Goal: Task Accomplishment & Management: Use online tool/utility

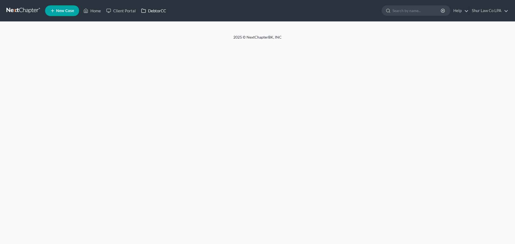
click at [161, 12] on link "DebtorCC" at bounding box center [153, 11] width 30 height 10
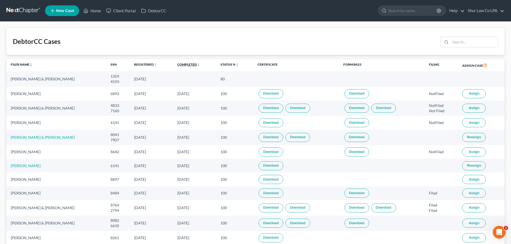
click at [182, 65] on link "Completed unfold_more expand_more expand_less" at bounding box center [188, 65] width 23 height 4
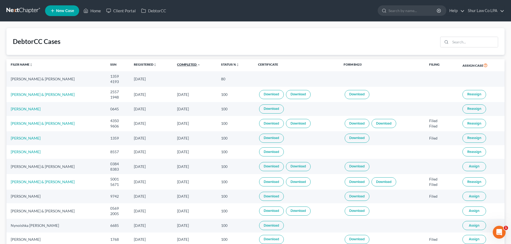
click at [182, 63] on link "Completed unfold_more expand_more expand_less" at bounding box center [188, 65] width 23 height 4
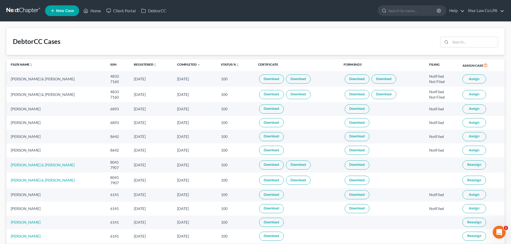
click at [470, 108] on span "Assign" at bounding box center [474, 109] width 10 height 4
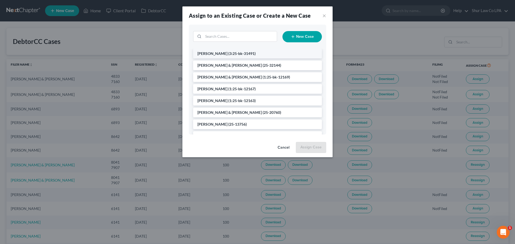
click at [236, 54] on span "(3:25-bk-31491)" at bounding box center [241, 53] width 27 height 5
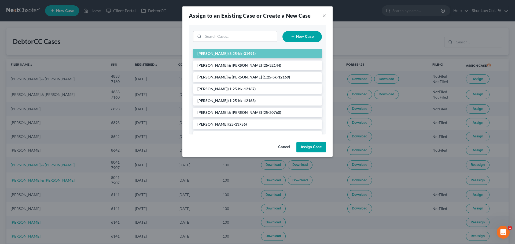
click at [312, 149] on button "Assign Case" at bounding box center [311, 147] width 30 height 11
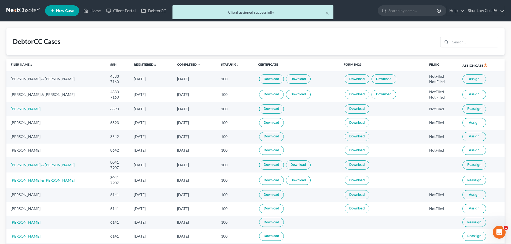
click at [471, 137] on span "Assign" at bounding box center [474, 136] width 10 height 4
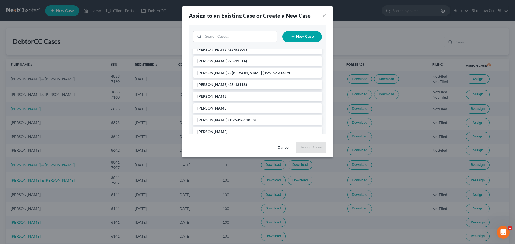
scroll to position [157, 0]
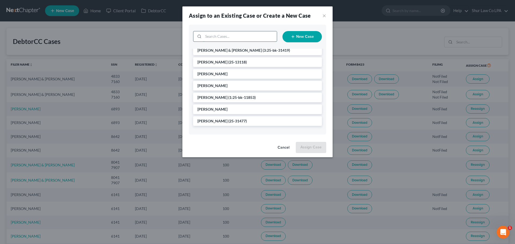
click at [231, 35] on input "search" at bounding box center [240, 36] width 74 height 10
type input "dav"
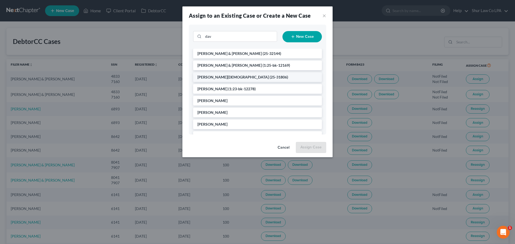
click at [270, 76] on span "(25-31806)" at bounding box center [279, 77] width 19 height 5
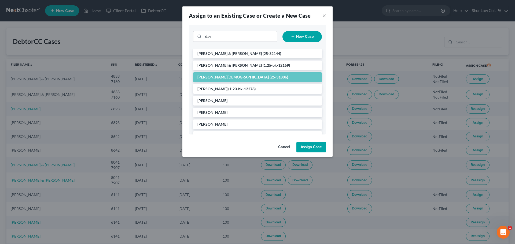
click at [304, 145] on button "Assign Case" at bounding box center [311, 147] width 30 height 11
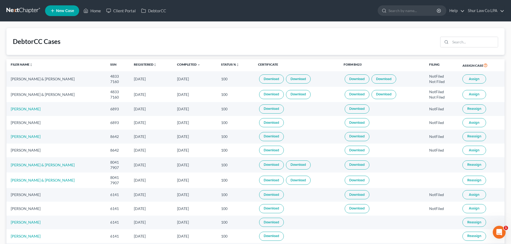
click at [474, 71] on th "Assign Case" at bounding box center [481, 65] width 46 height 12
click at [473, 78] on span "Assign" at bounding box center [474, 79] width 10 height 4
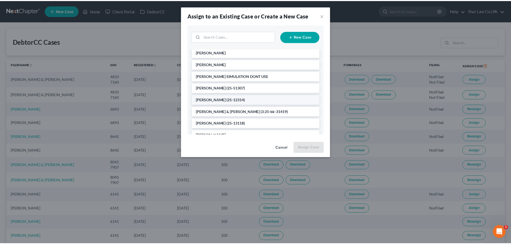
scroll to position [134, 0]
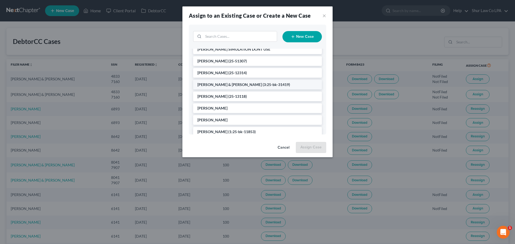
click at [263, 85] on span "(3:25-bk-31419)" at bounding box center [276, 84] width 27 height 5
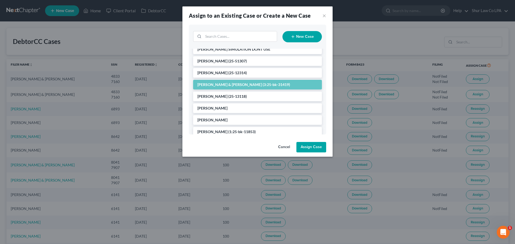
click at [311, 146] on button "Assign Case" at bounding box center [311, 147] width 30 height 11
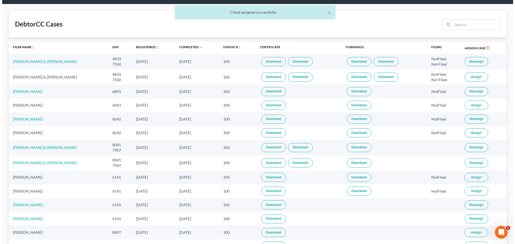
scroll to position [27, 0]
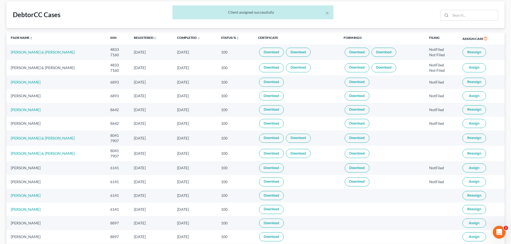
click at [474, 168] on span "Assign" at bounding box center [474, 168] width 10 height 4
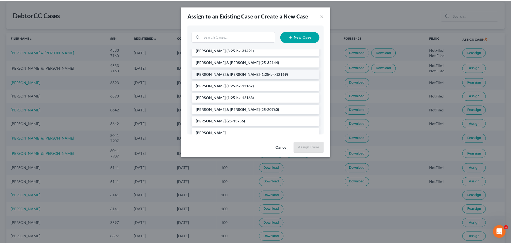
scroll to position [54, 0]
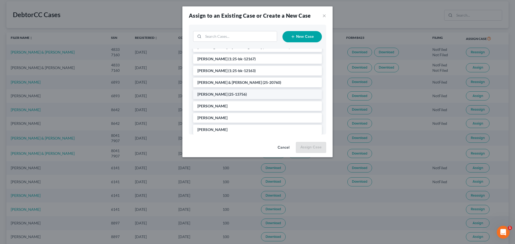
click at [233, 96] on span "(25-13756)" at bounding box center [237, 94] width 19 height 5
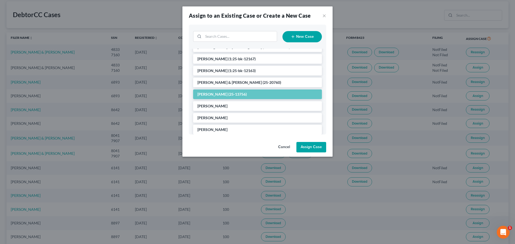
click at [316, 145] on button "Assign Case" at bounding box center [311, 147] width 30 height 11
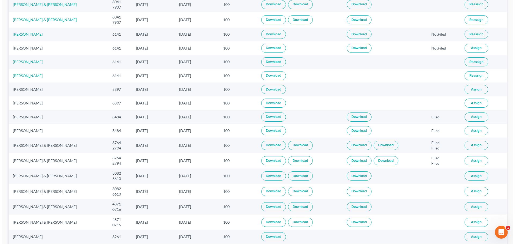
scroll to position [161, 0]
click at [474, 146] on span "Assign" at bounding box center [474, 145] width 10 height 4
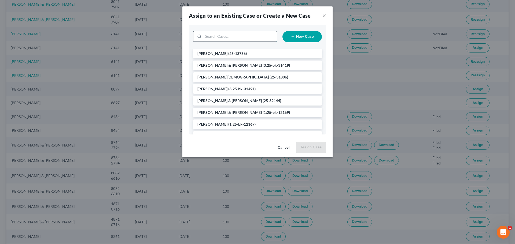
click at [233, 36] on input "search" at bounding box center [240, 36] width 74 height 10
type input "brown"
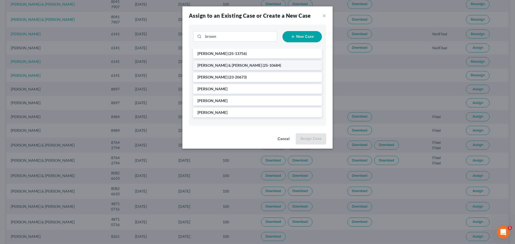
click at [233, 64] on span "[PERSON_NAME] & [PERSON_NAME]" at bounding box center [229, 65] width 64 height 5
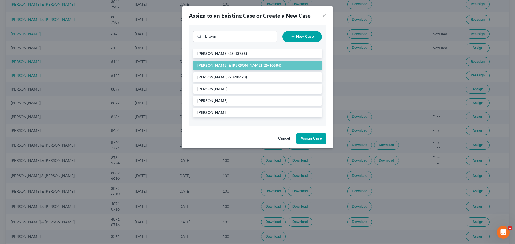
click at [312, 140] on button "Assign Case" at bounding box center [311, 139] width 30 height 11
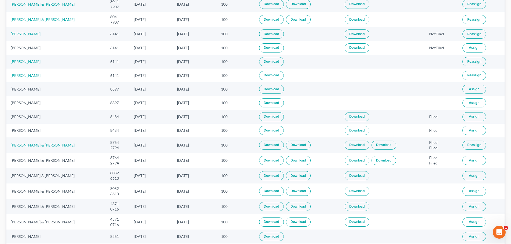
click at [478, 178] on button "Assign" at bounding box center [475, 175] width 24 height 9
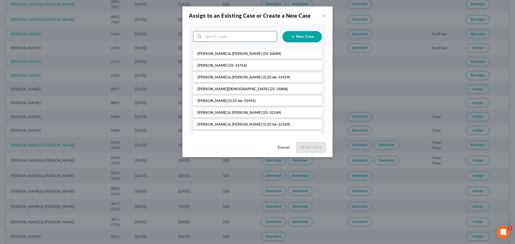
drag, startPoint x: 228, startPoint y: 33, endPoint x: 229, endPoint y: 36, distance: 3.5
click at [229, 35] on input "search" at bounding box center [240, 36] width 74 height 10
type input "[PERSON_NAME]"
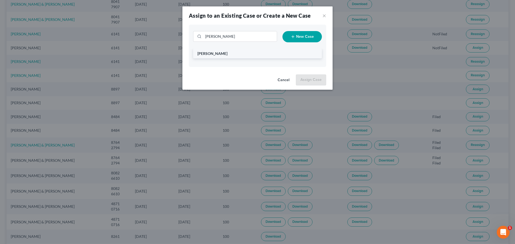
click at [228, 54] on li "[PERSON_NAME]" at bounding box center [257, 54] width 129 height 10
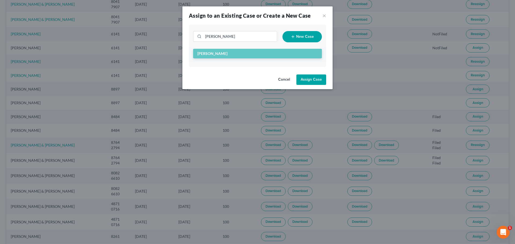
click at [313, 81] on button "Assign Case" at bounding box center [311, 80] width 30 height 11
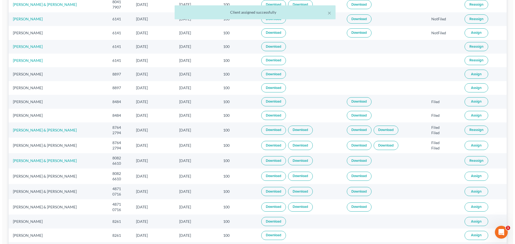
scroll to position [215, 0]
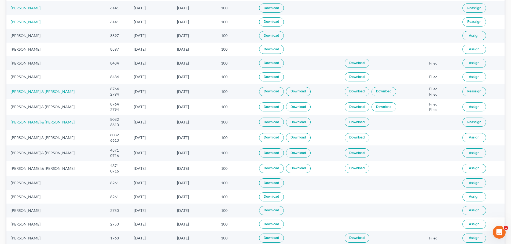
click at [472, 153] on span "Assign" at bounding box center [474, 153] width 10 height 4
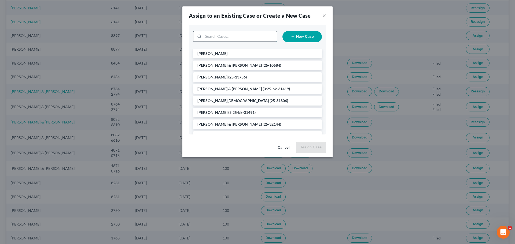
click at [232, 37] on input "search" at bounding box center [240, 36] width 74 height 10
type input "[PERSON_NAME]"
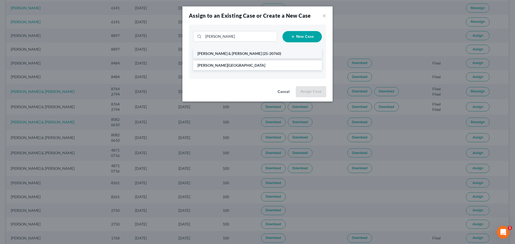
click at [230, 52] on span "[PERSON_NAME] & [PERSON_NAME]" at bounding box center [229, 53] width 64 height 5
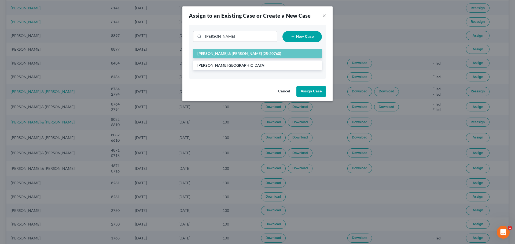
click at [307, 92] on button "Assign Case" at bounding box center [311, 91] width 30 height 11
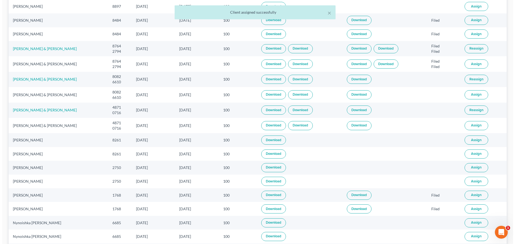
scroll to position [268, 0]
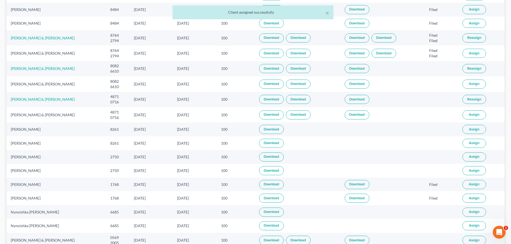
click at [469, 131] on span "Assign" at bounding box center [474, 129] width 10 height 4
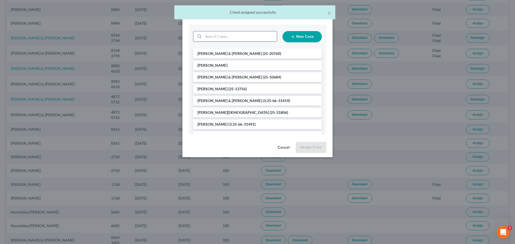
click at [238, 35] on input "search" at bounding box center [240, 36] width 74 height 10
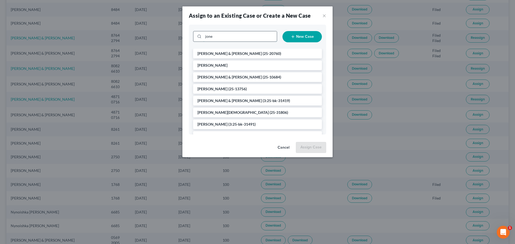
type input "[PERSON_NAME]"
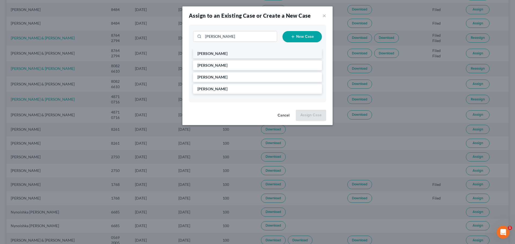
click at [236, 53] on li "[PERSON_NAME]" at bounding box center [257, 54] width 129 height 10
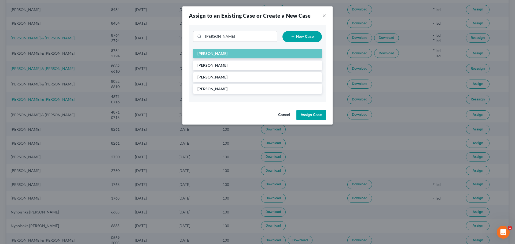
click at [314, 116] on button "Assign Case" at bounding box center [311, 115] width 30 height 11
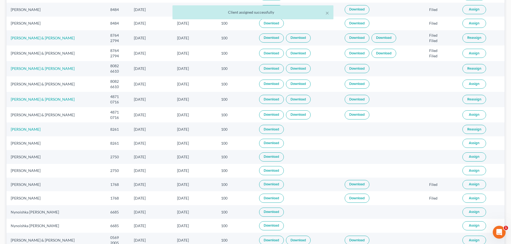
click at [471, 158] on span "Assign" at bounding box center [474, 157] width 10 height 4
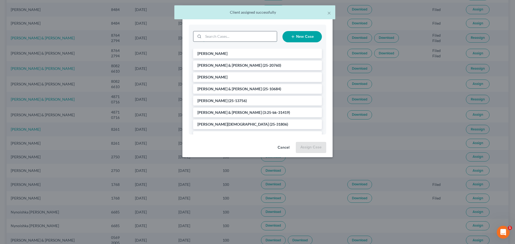
click at [228, 38] on input "search" at bounding box center [240, 36] width 74 height 10
type input "mong"
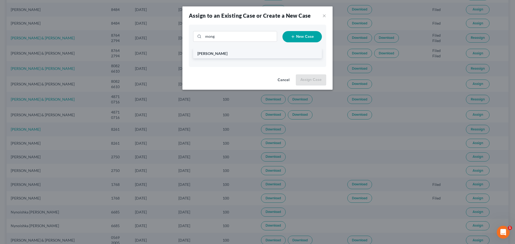
click at [228, 52] on span "[PERSON_NAME]" at bounding box center [212, 53] width 30 height 5
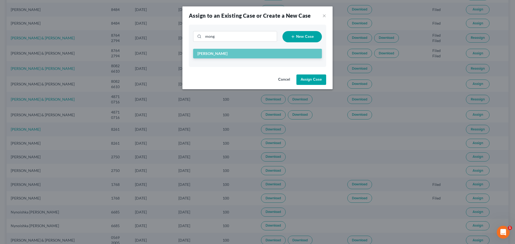
click at [316, 78] on button "Assign Case" at bounding box center [311, 80] width 30 height 11
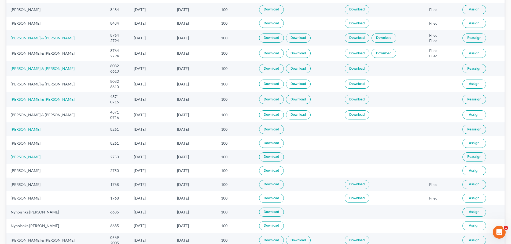
click at [472, 185] on span "Assign" at bounding box center [474, 184] width 10 height 4
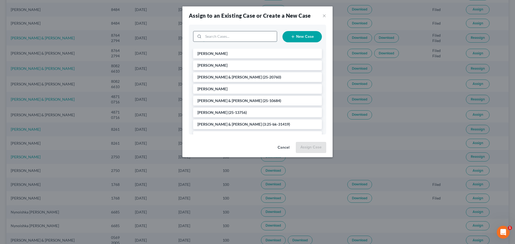
click at [230, 36] on input "search" at bounding box center [240, 36] width 74 height 10
type input "feag"
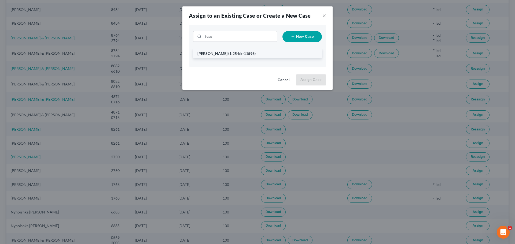
click at [234, 56] on li "[PERSON_NAME] (1:25-bk-11596)" at bounding box center [257, 54] width 129 height 10
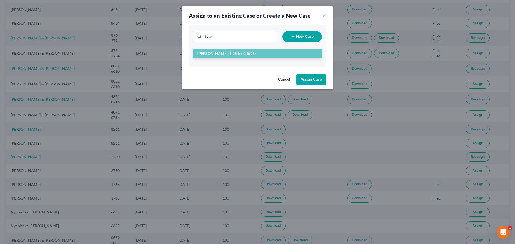
click at [313, 78] on button "Assign Case" at bounding box center [311, 80] width 30 height 11
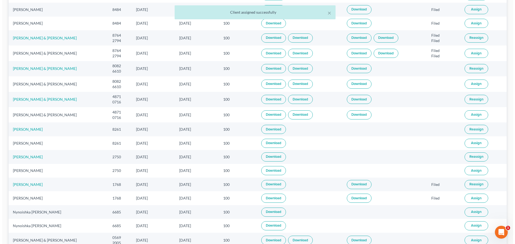
scroll to position [295, 0]
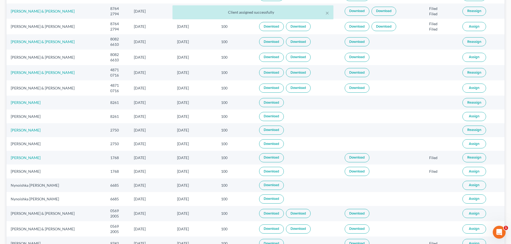
click at [469, 185] on span "Assign" at bounding box center [474, 185] width 10 height 4
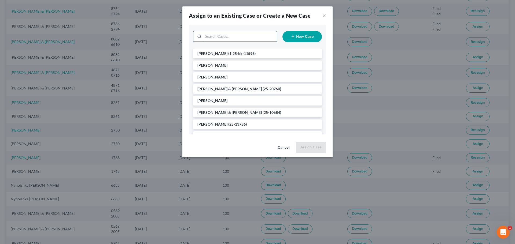
click at [230, 35] on input "search" at bounding box center [240, 36] width 74 height 10
type input "nyun"
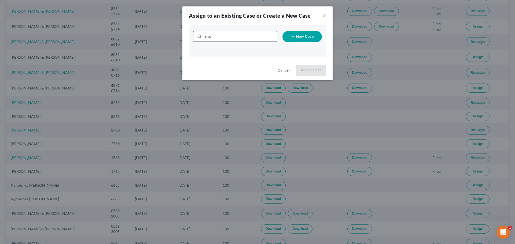
click at [230, 35] on input "nyun" at bounding box center [240, 36] width 74 height 10
type input "nyn"
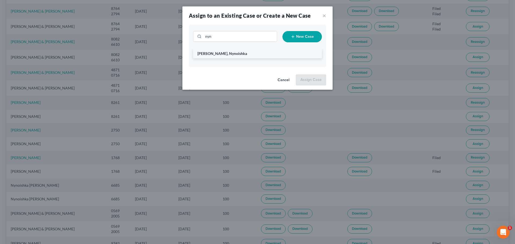
click at [226, 56] on li "[PERSON_NAME], Nynoishka" at bounding box center [257, 54] width 129 height 10
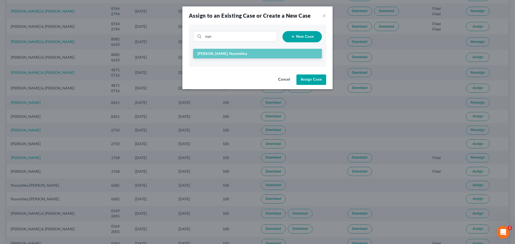
click at [312, 75] on button "Assign Case" at bounding box center [311, 80] width 30 height 11
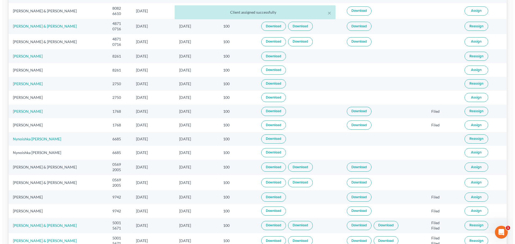
scroll to position [349, 0]
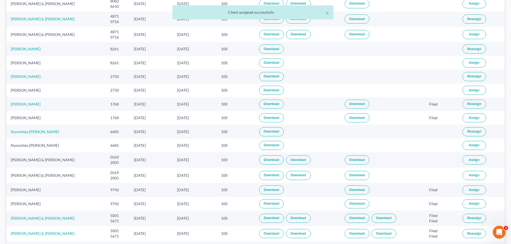
click at [476, 161] on span "Assign" at bounding box center [474, 160] width 10 height 4
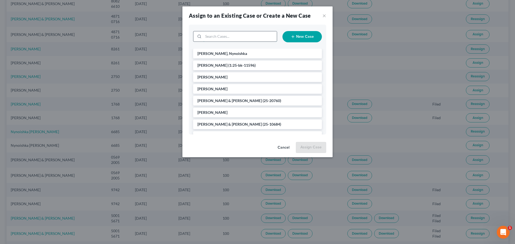
click at [229, 40] on input "search" at bounding box center [240, 36] width 74 height 10
type input "[PERSON_NAME]"
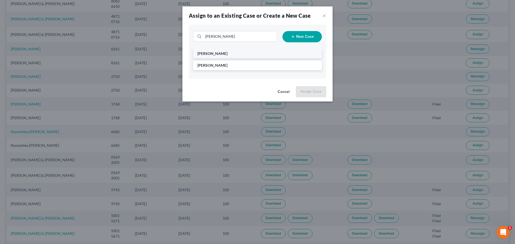
click at [226, 53] on li "[PERSON_NAME]" at bounding box center [257, 54] width 129 height 10
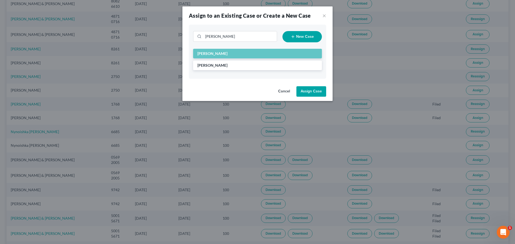
click at [307, 88] on button "Assign Case" at bounding box center [311, 91] width 30 height 11
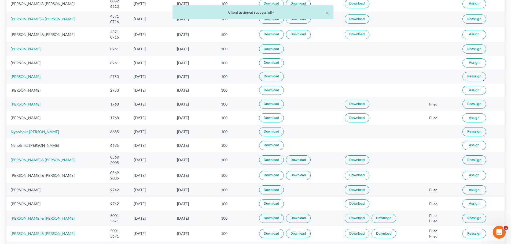
click at [469, 190] on span "Assign" at bounding box center [474, 190] width 10 height 4
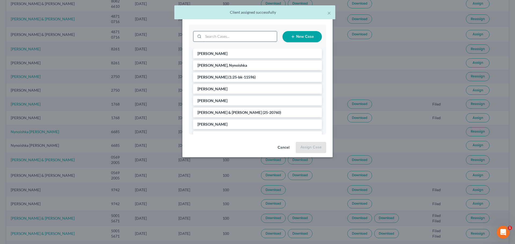
click at [229, 39] on input "search" at bounding box center [240, 36] width 74 height 10
type input "[PERSON_NAME]"
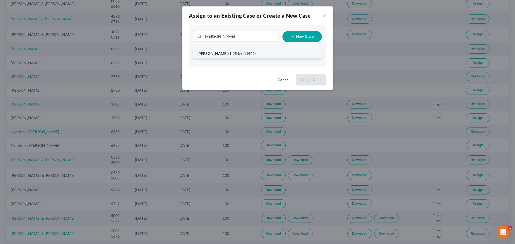
click at [228, 54] on span "(1:25-bk-11442)" at bounding box center [241, 53] width 27 height 5
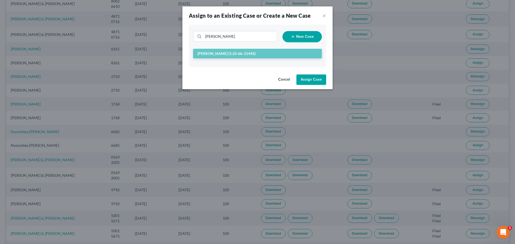
click at [316, 80] on button "Assign Case" at bounding box center [311, 80] width 30 height 11
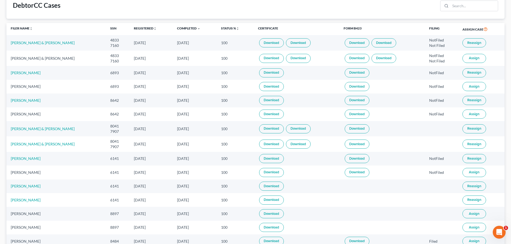
scroll to position [27, 0]
